Goal: Information Seeking & Learning: Learn about a topic

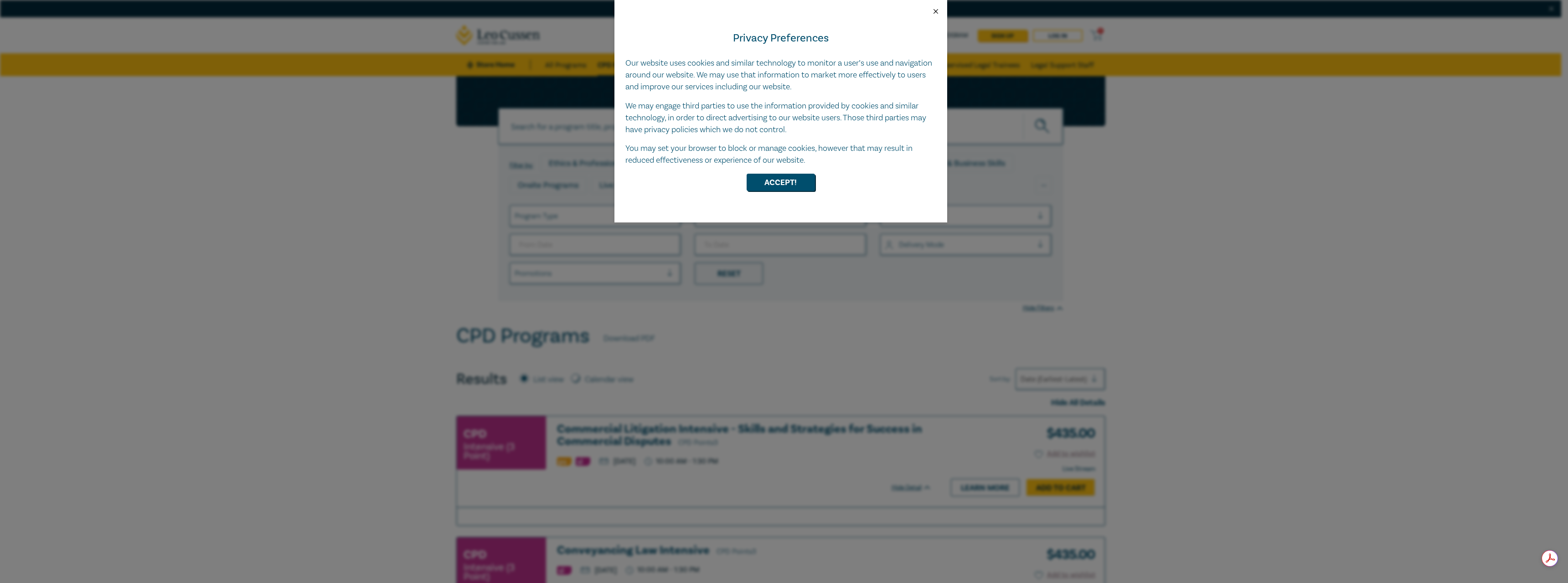
click at [937, 7] on button "Close" at bounding box center [936, 11] width 8 height 8
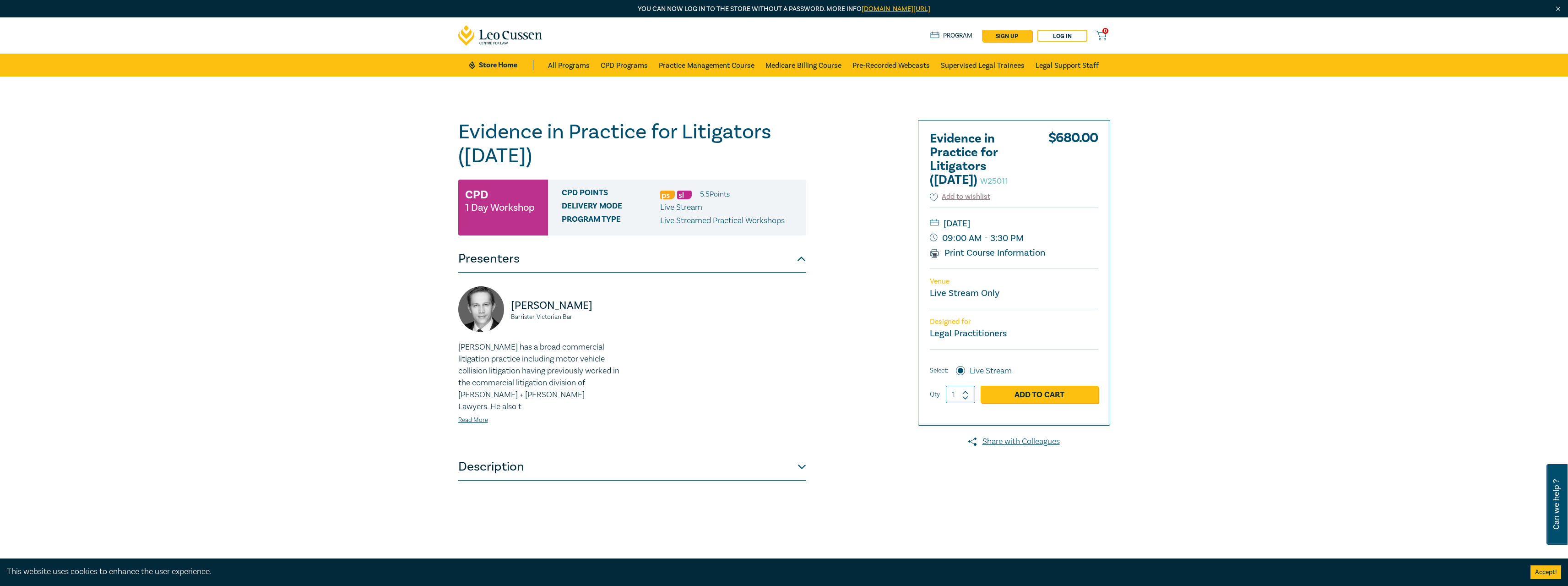
click at [785, 456] on button "Description" at bounding box center [632, 467] width 348 height 28
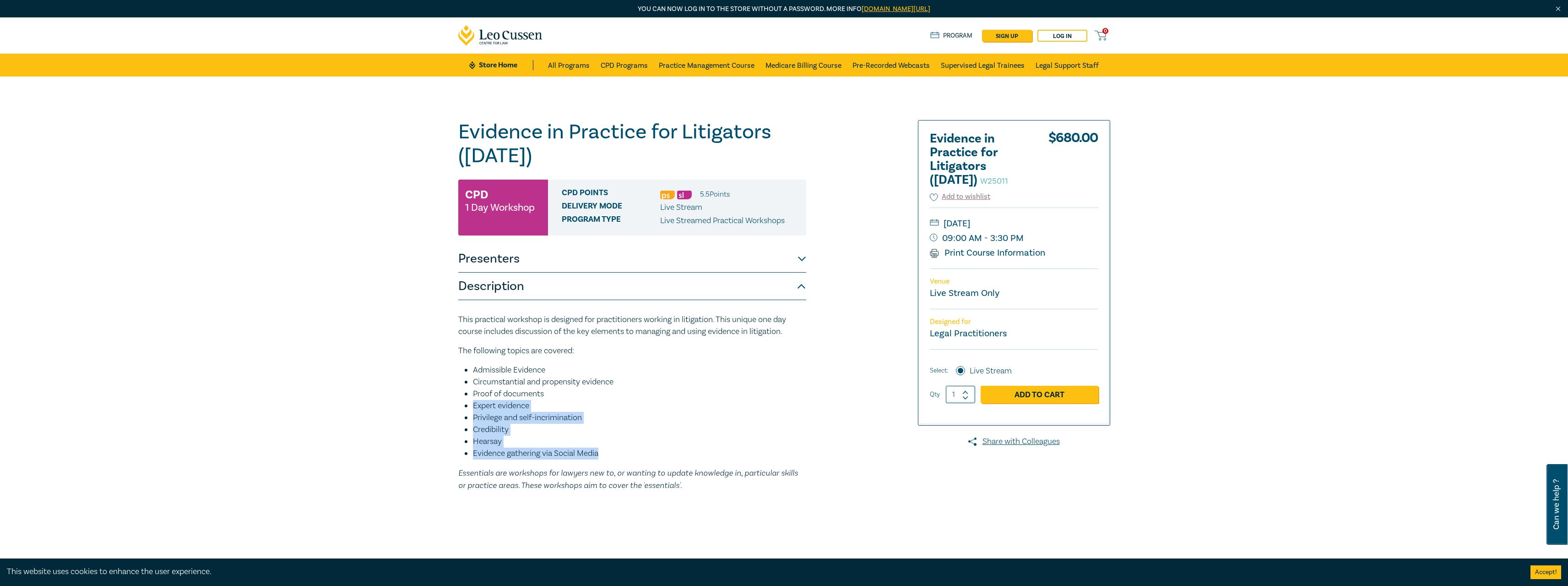
drag, startPoint x: 600, startPoint y: 453, endPoint x: 473, endPoint y: 402, distance: 136.9
click at [473, 402] on ul "Admissible Evidence Circumstantial and propensity evidence Proof of documents E…" at bounding box center [632, 412] width 348 height 95
click at [473, 402] on li "Expert evidence" at bounding box center [639, 406] width 333 height 12
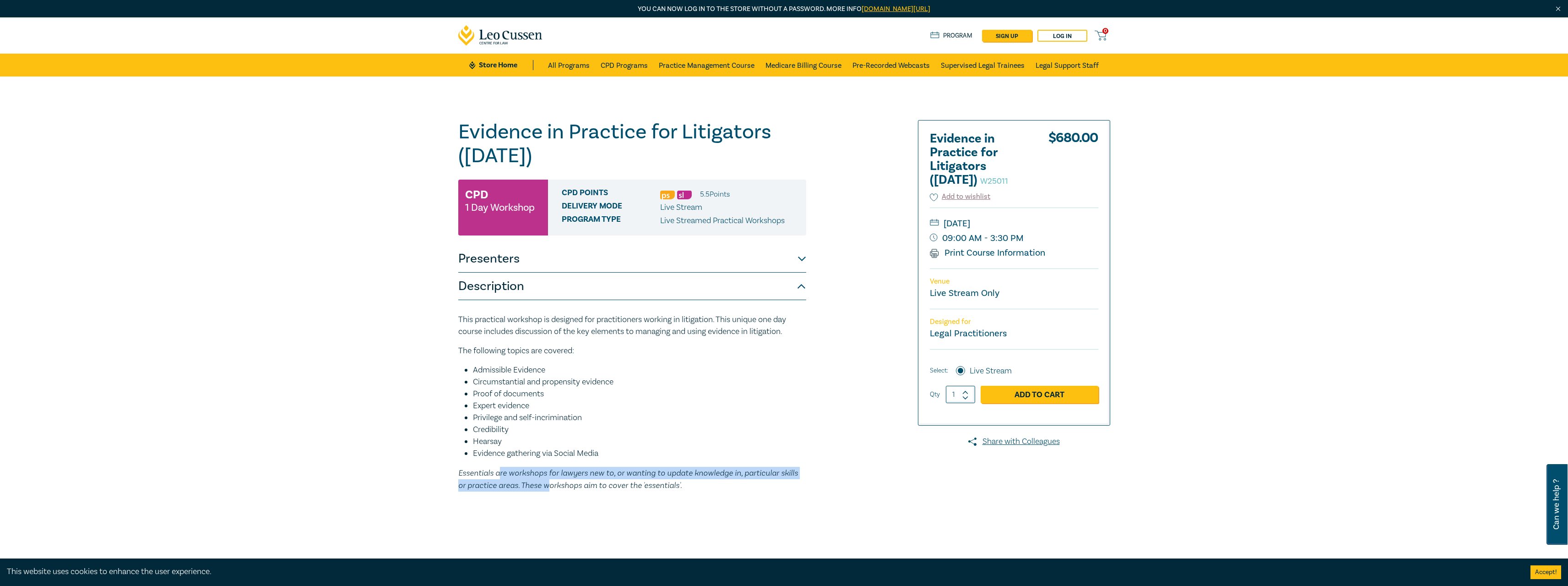
drag, startPoint x: 499, startPoint y: 475, endPoint x: 542, endPoint y: 481, distance: 43.4
click at [542, 481] on em "Essentials are workshops for lawyers new to, or wanting to update knowledge in,…" at bounding box center [628, 479] width 340 height 22
click at [544, 486] on em "Essentials are workshops for lawyers new to, or wanting to update knowledge in,…" at bounding box center [628, 479] width 340 height 22
drag, startPoint x: 553, startPoint y: 475, endPoint x: 586, endPoint y: 480, distance: 33.4
click at [586, 480] on em "Essentials are workshops for lawyers new to, or wanting to update knowledge in,…" at bounding box center [628, 479] width 340 height 22
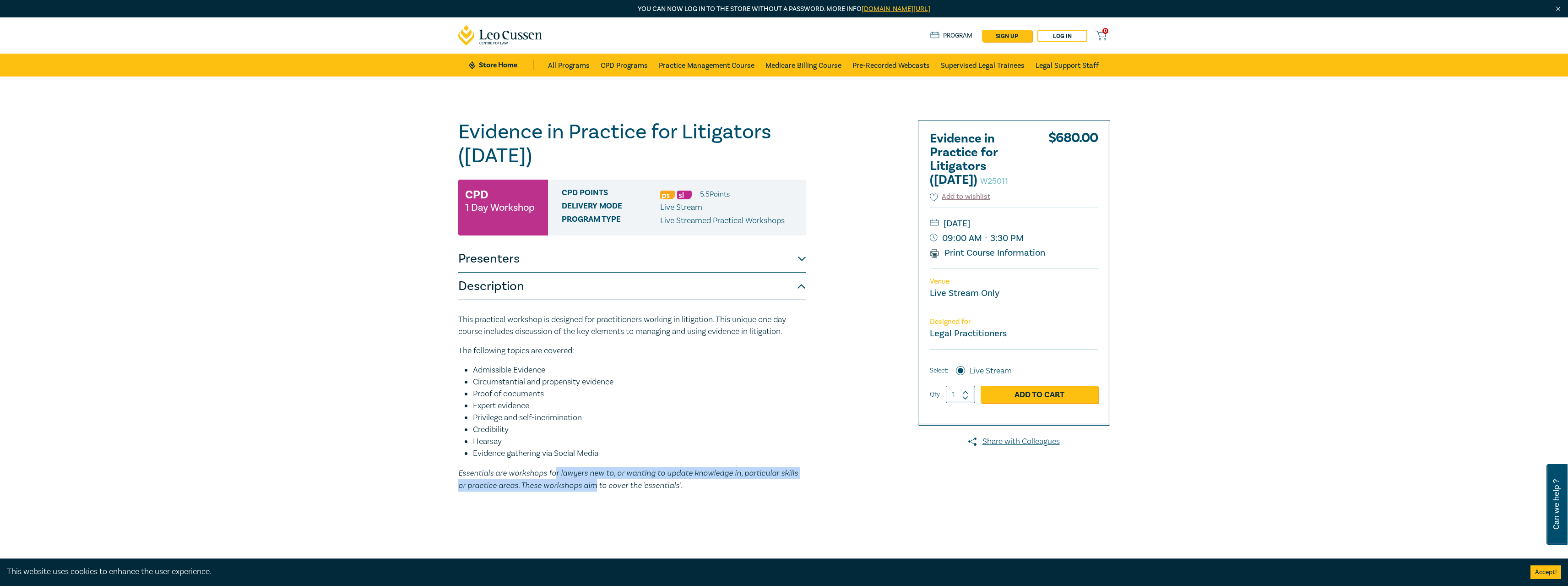
click at [586, 480] on em "Essentials are workshops for lawyers new to, or wanting to update knowledge in,…" at bounding box center [628, 479] width 340 height 22
click at [615, 473] on em "Essentials are workshops for lawyers new to, or wanting to update knowledge in,…" at bounding box center [628, 479] width 340 height 22
click at [644, 484] on em "Essentials are workshops for lawyers new to, or wanting to update knowledge in,…" at bounding box center [628, 479] width 340 height 22
drag, startPoint x: 668, startPoint y: 488, endPoint x: 615, endPoint y: 478, distance: 53.9
click at [617, 478] on em "Essentials are workshops for lawyers new to, or wanting to update knowledge in,…" at bounding box center [628, 479] width 340 height 22
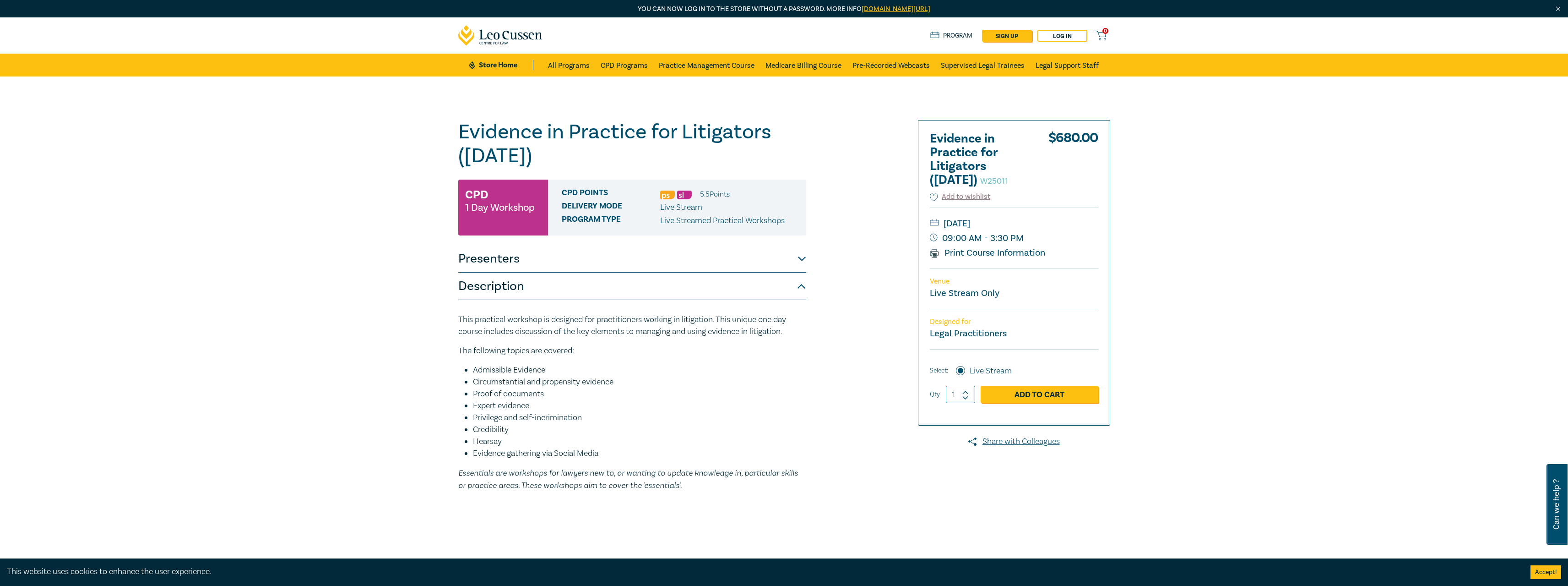
click at [614, 479] on p "Essentials are workshops for lawyers new to, or wanting to update knowledge in,…" at bounding box center [632, 479] width 348 height 24
click at [537, 342] on div "This practical workshop is designed for practitioners working in litigation. Th…" at bounding box center [632, 402] width 348 height 178
click at [521, 289] on button "Description" at bounding box center [632, 286] width 348 height 28
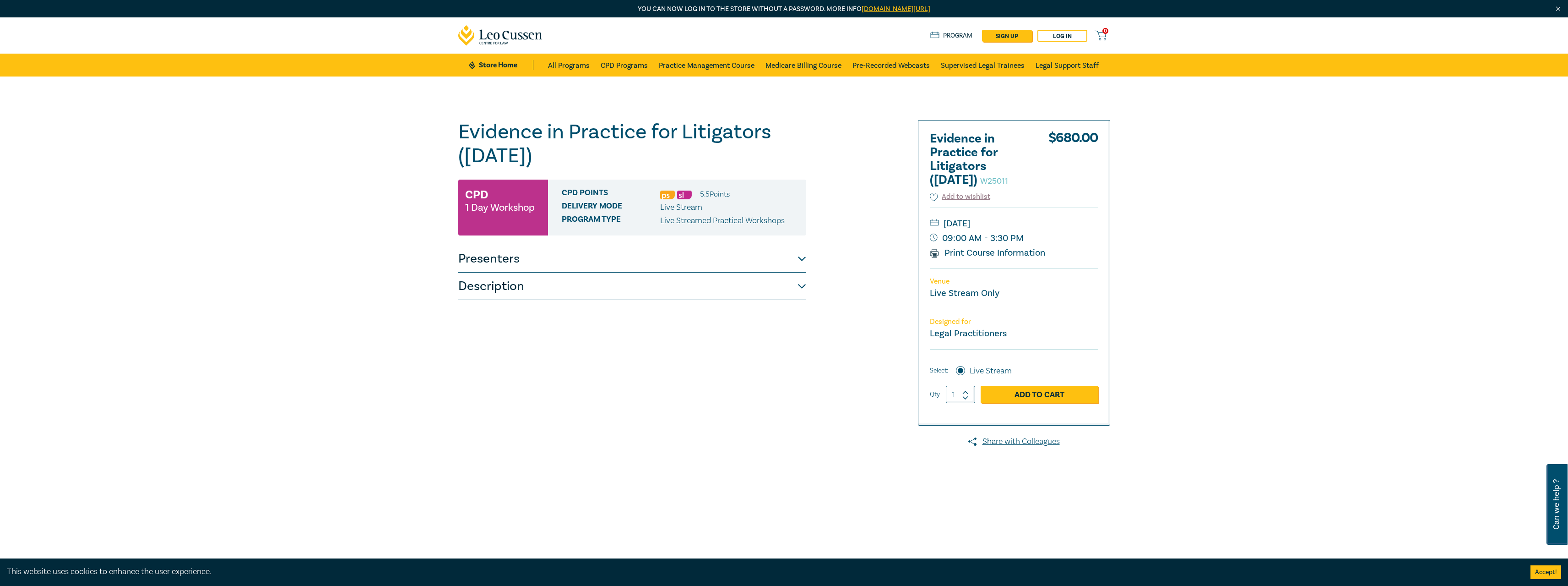
click at [518, 249] on button "Presenters" at bounding box center [632, 259] width 348 height 28
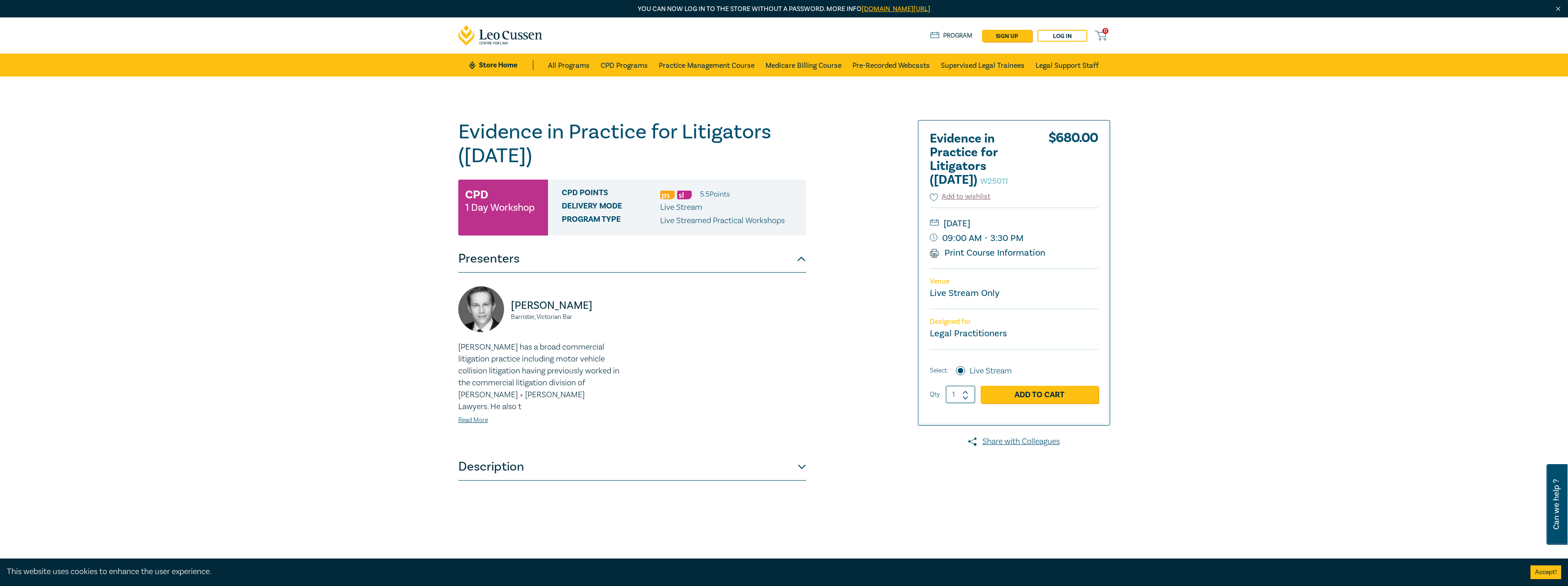
drag, startPoint x: 942, startPoint y: 222, endPoint x: 1026, endPoint y: 224, distance: 84.0
click at [1026, 224] on small "[DATE]" at bounding box center [1014, 223] width 169 height 15
click at [522, 440] on div "[PERSON_NAME] Barrister, Victorian Bar [PERSON_NAME] has a broad commercial lit…" at bounding box center [632, 363] width 348 height 180
click at [520, 454] on button "Description" at bounding box center [632, 467] width 348 height 28
